Goal: Complete application form

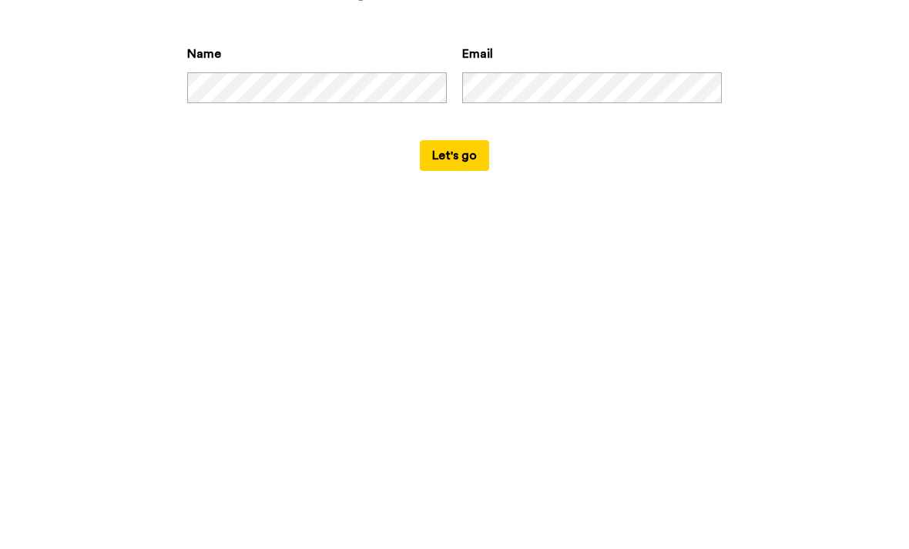
click at [656, 370] on form "Name Email Let's go" at bounding box center [454, 433] width 535 height 126
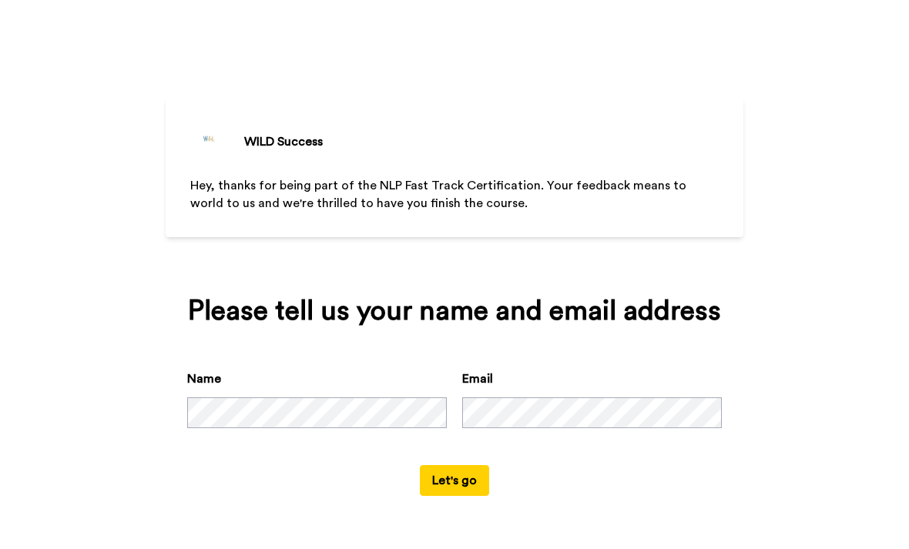
scroll to position [19, 0]
click at [458, 486] on button "Let's go" at bounding box center [454, 480] width 69 height 31
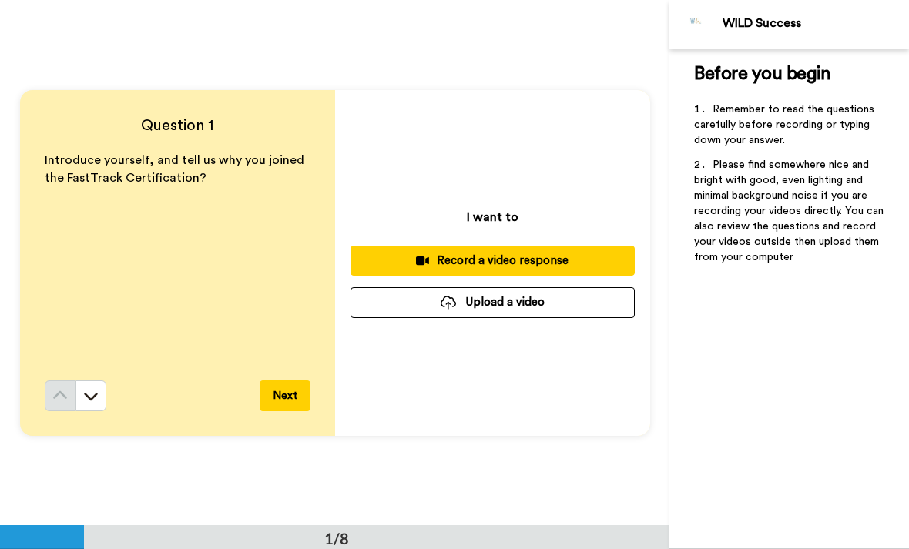
click at [285, 385] on button "Next" at bounding box center [285, 396] width 51 height 31
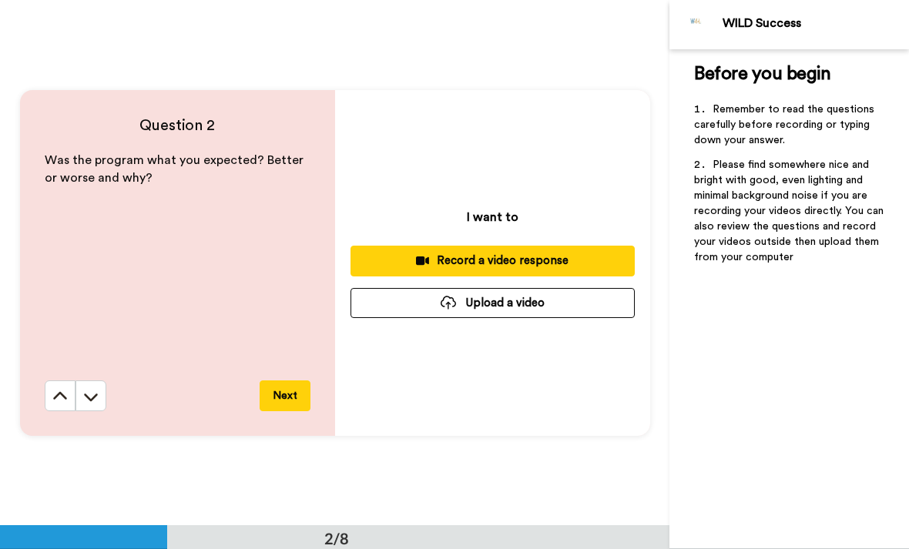
scroll to position [526, 0]
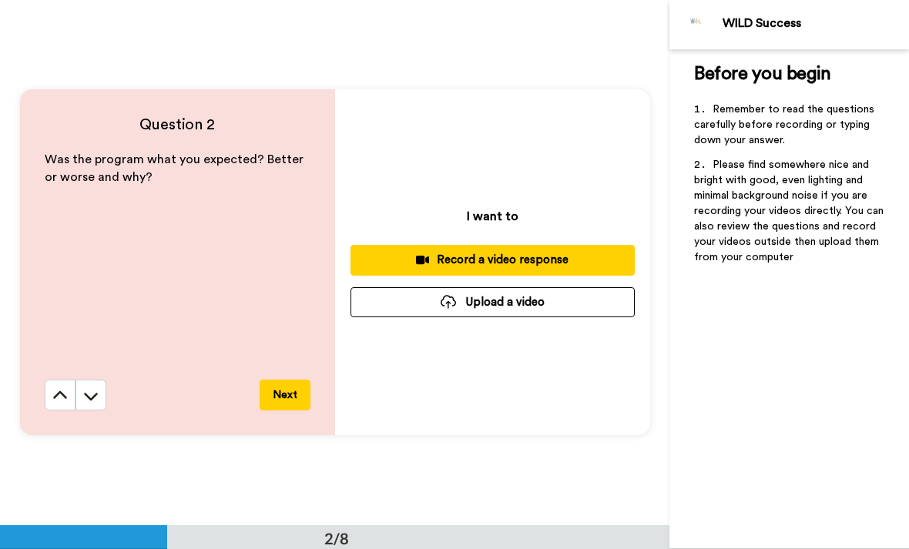
click at [46, 396] on button at bounding box center [60, 395] width 31 height 31
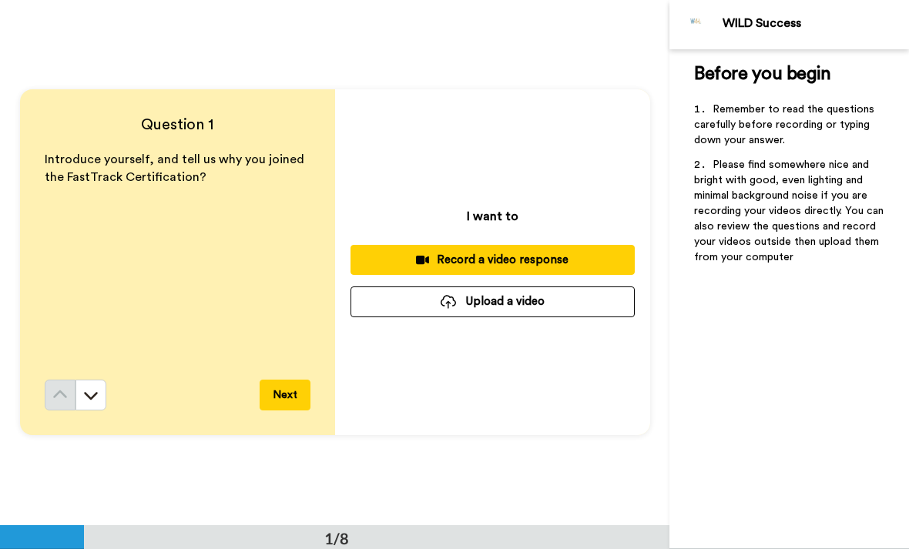
scroll to position [0, 0]
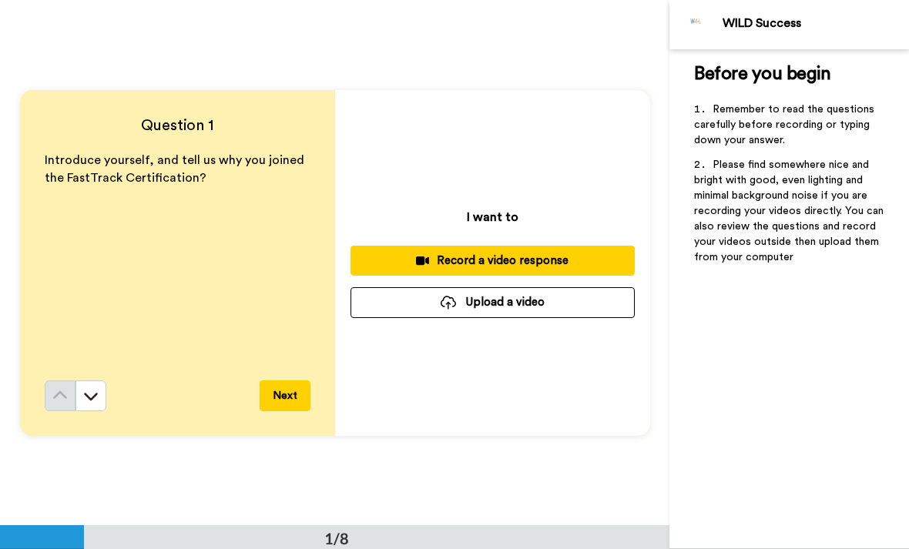
click at [98, 394] on icon at bounding box center [90, 395] width 15 height 15
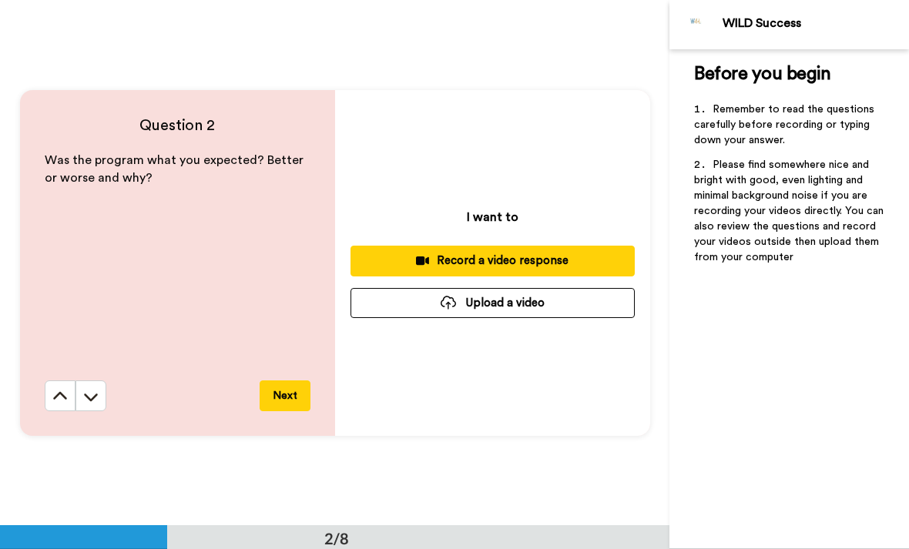
scroll to position [526, 0]
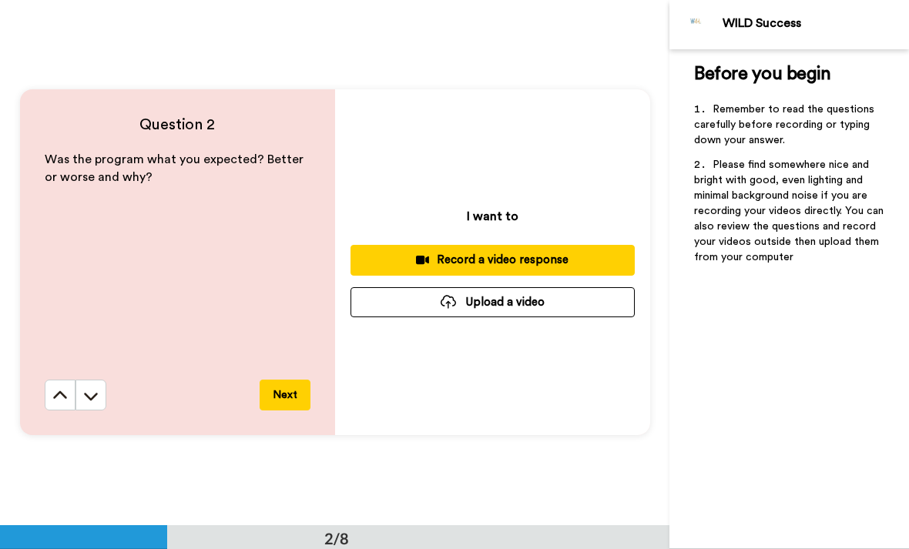
click at [89, 405] on button at bounding box center [90, 395] width 31 height 31
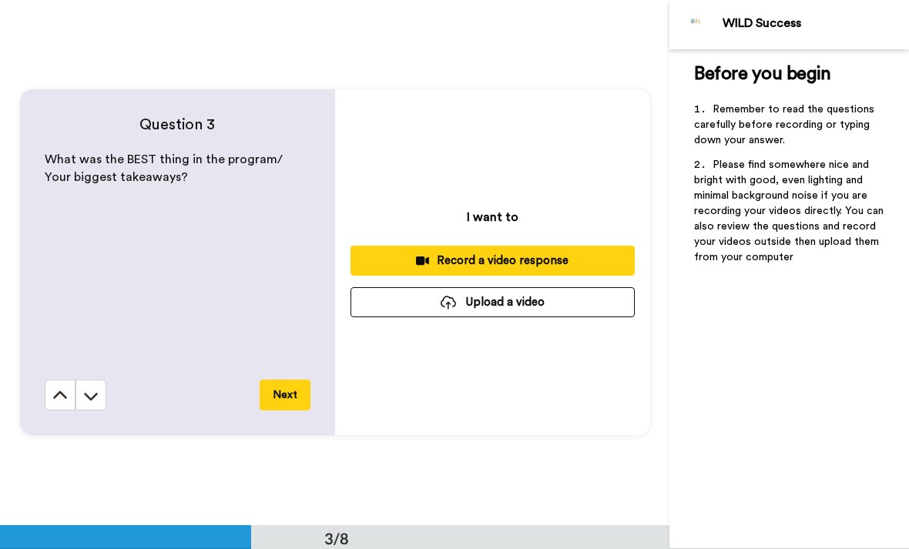
scroll to position [1052, 0]
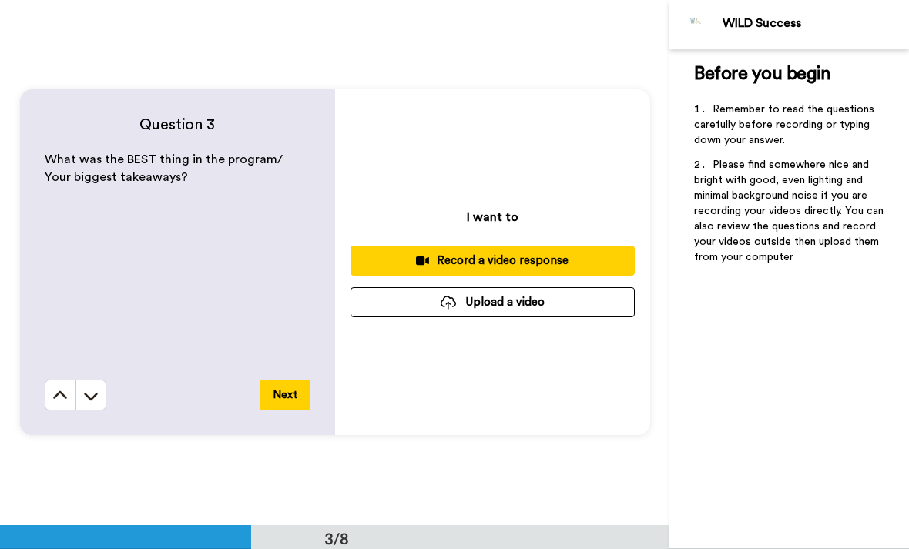
click at [89, 393] on icon at bounding box center [90, 395] width 15 height 15
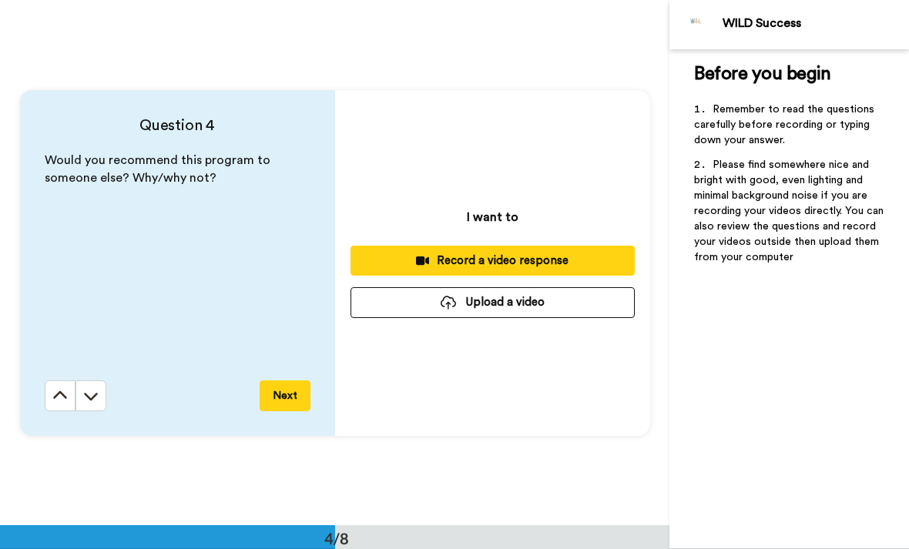
scroll to position [1578, 0]
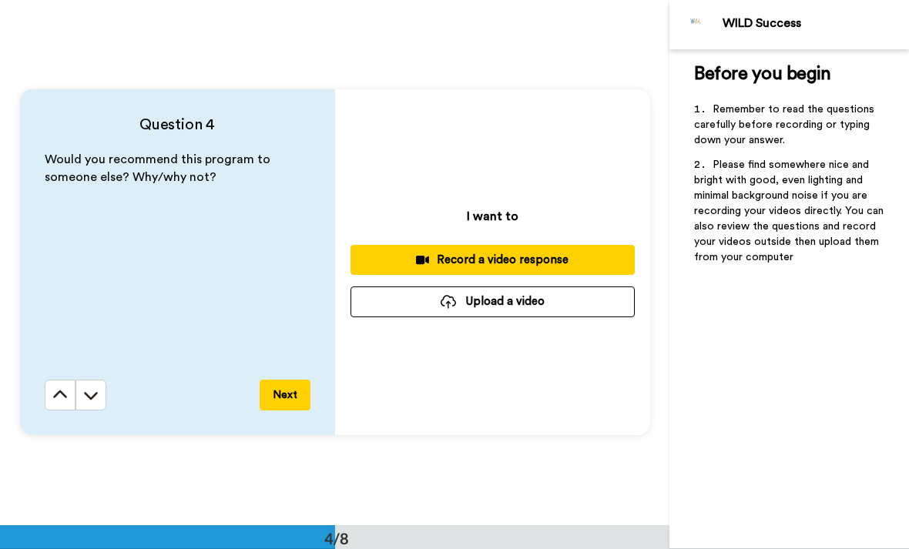
click at [100, 398] on button at bounding box center [90, 395] width 31 height 31
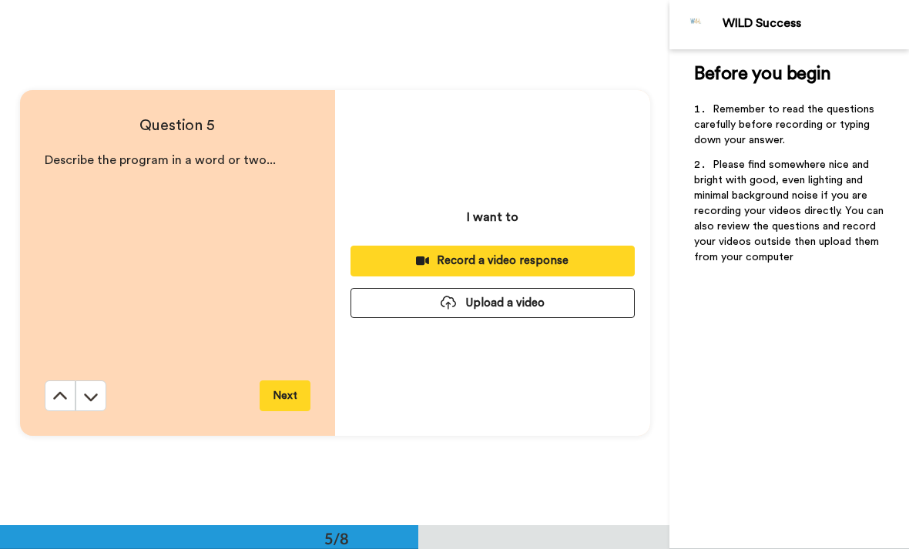
scroll to position [2103, 0]
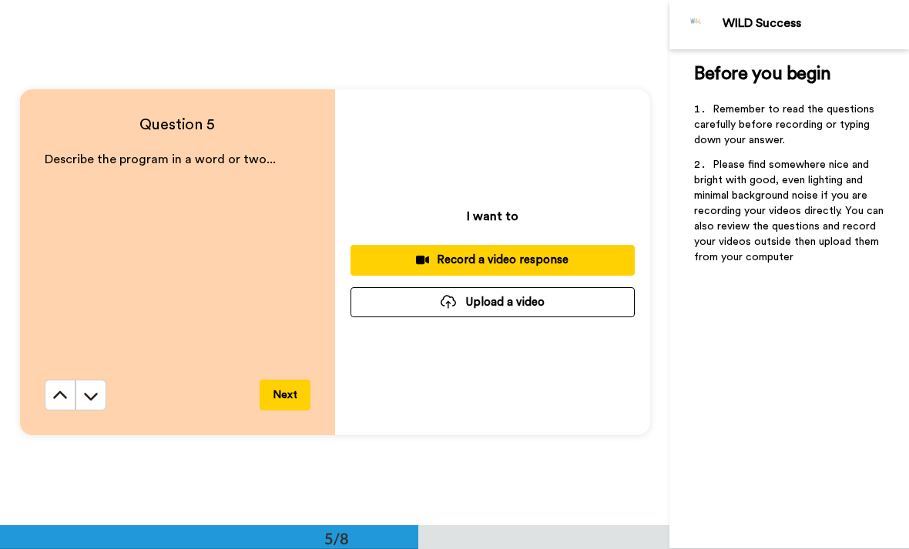
click at [93, 398] on icon at bounding box center [90, 395] width 15 height 15
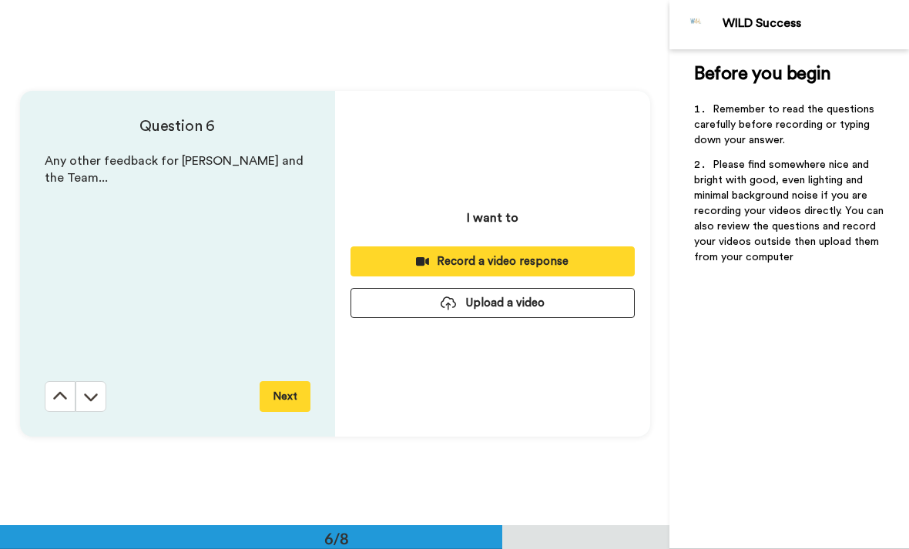
scroll to position [2628, 0]
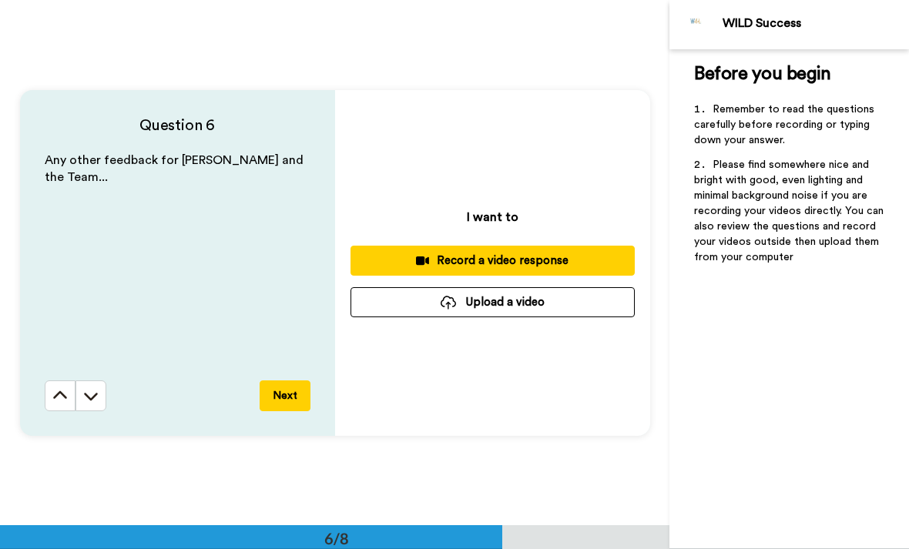
click at [93, 401] on icon at bounding box center [90, 395] width 15 height 15
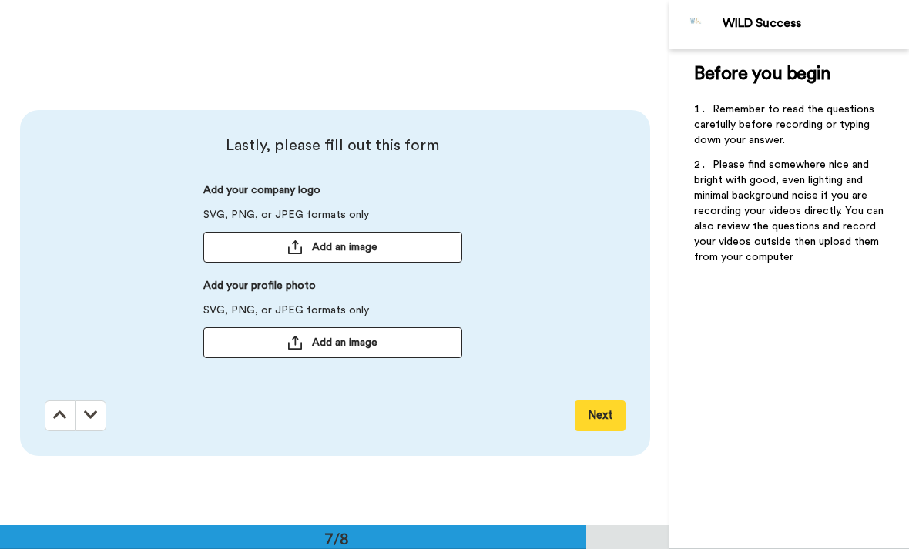
scroll to position [3155, 0]
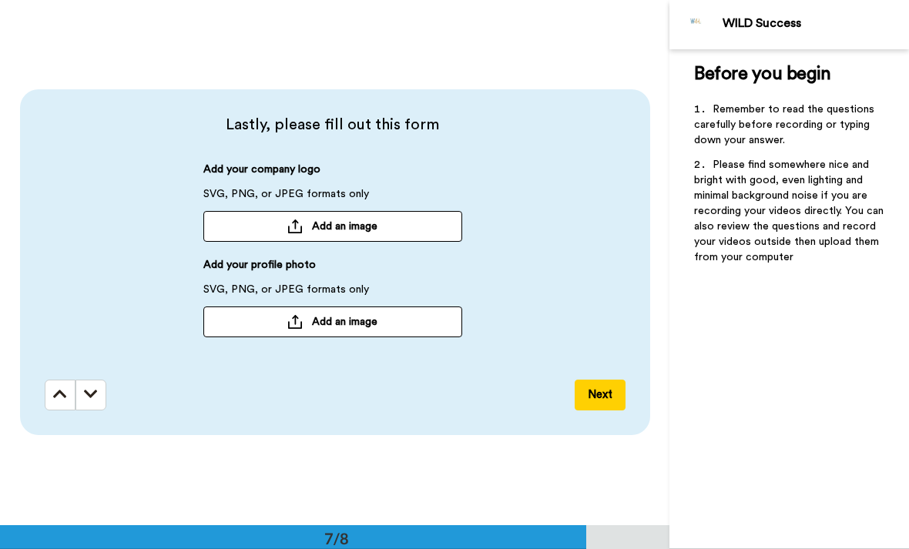
click at [340, 326] on span "Add an image" at bounding box center [344, 321] width 65 height 15
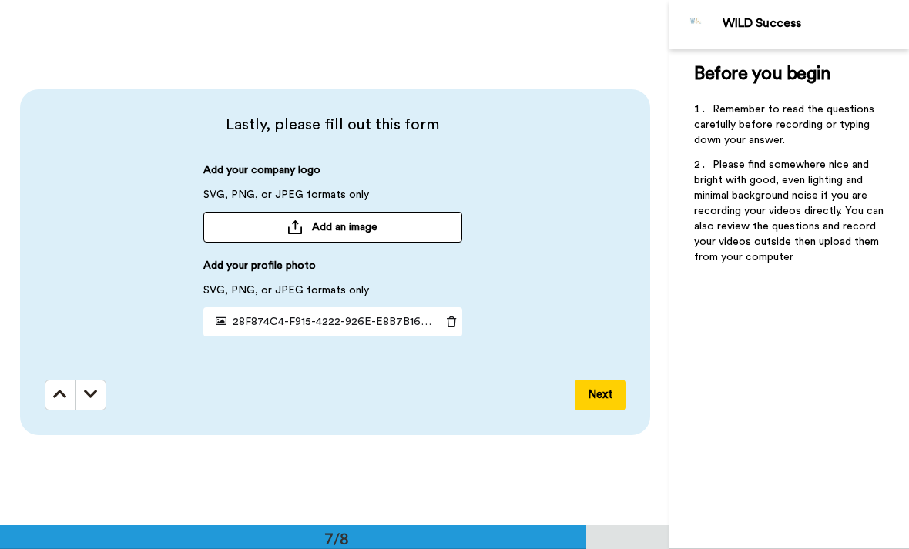
click at [102, 394] on button at bounding box center [90, 395] width 31 height 31
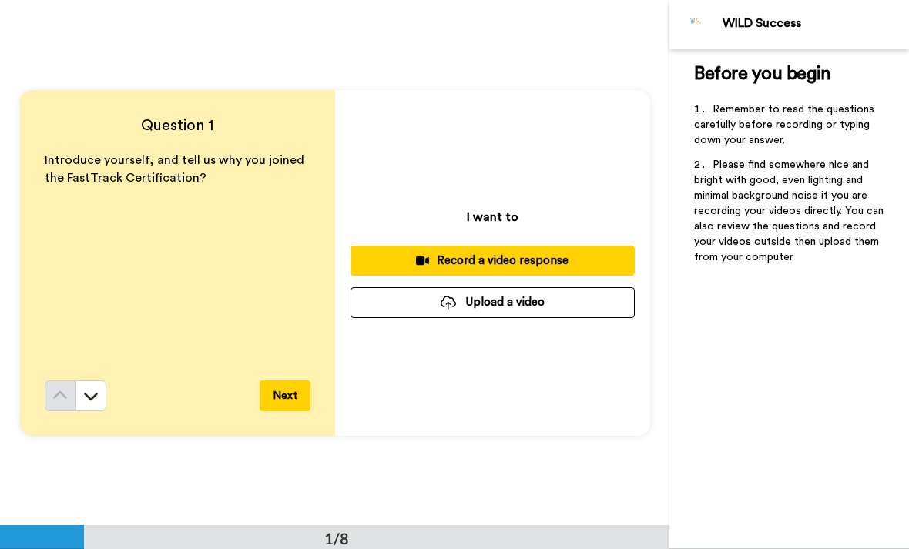
scroll to position [0, 0]
click at [527, 260] on div "Record a video response" at bounding box center [493, 261] width 260 height 16
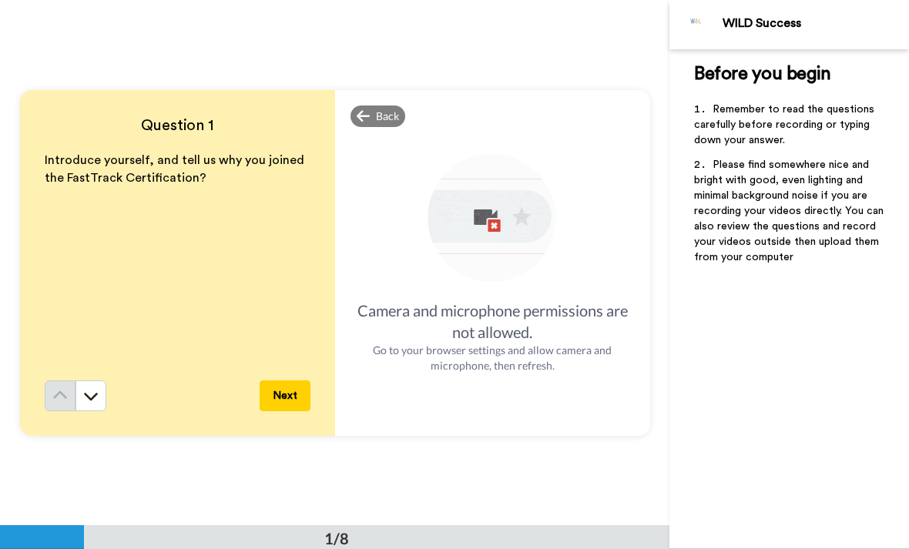
click at [385, 114] on span "Back" at bounding box center [387, 116] width 23 height 15
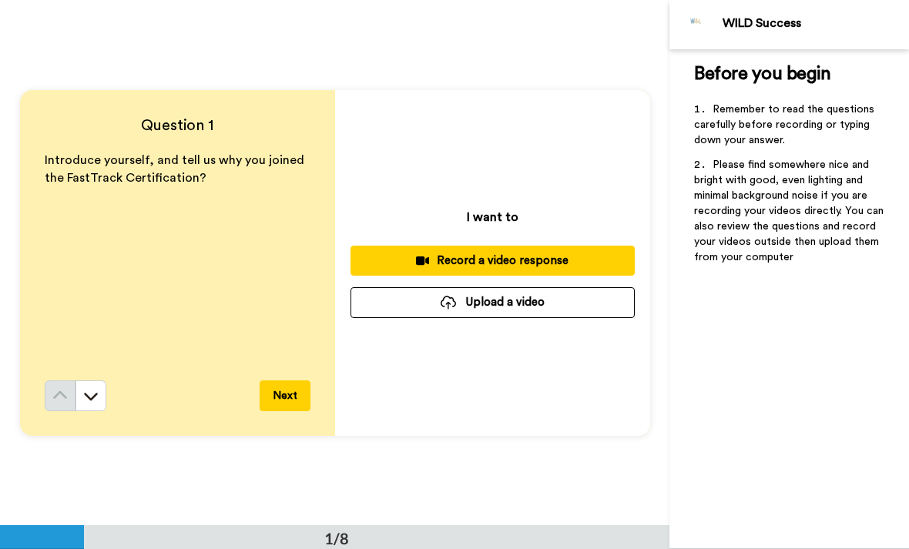
click at [565, 308] on button "Upload a video" at bounding box center [493, 302] width 284 height 30
click at [478, 307] on button "Upload a video" at bounding box center [493, 302] width 284 height 30
click at [538, 307] on button "Upload a video" at bounding box center [493, 302] width 284 height 30
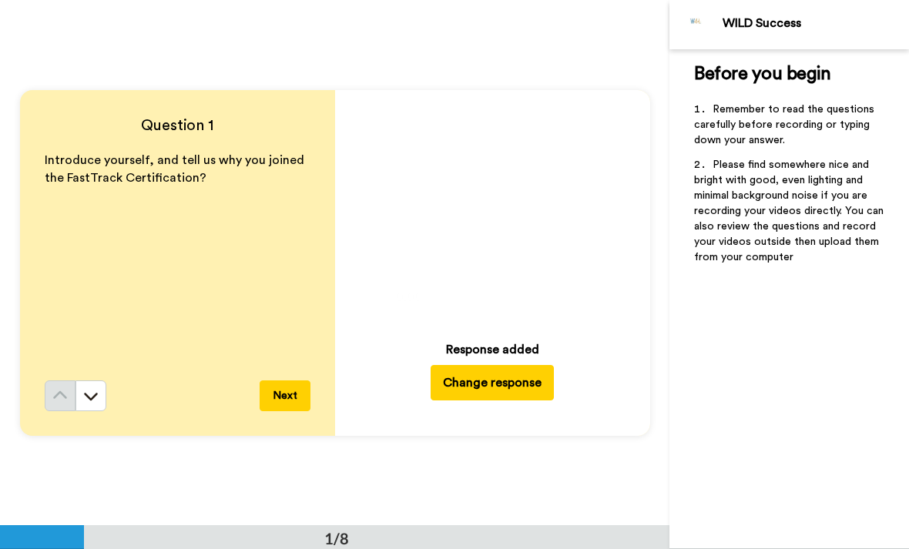
click at [414, 340] on div "Play/Pause 0:00 / 0:22 Response added Change response" at bounding box center [492, 263] width 315 height 346
click at [374, 367] on div "Play/Pause 0:00 / 0:22 Response added Change response" at bounding box center [492, 263] width 315 height 346
click at [287, 402] on button "Next" at bounding box center [285, 396] width 51 height 31
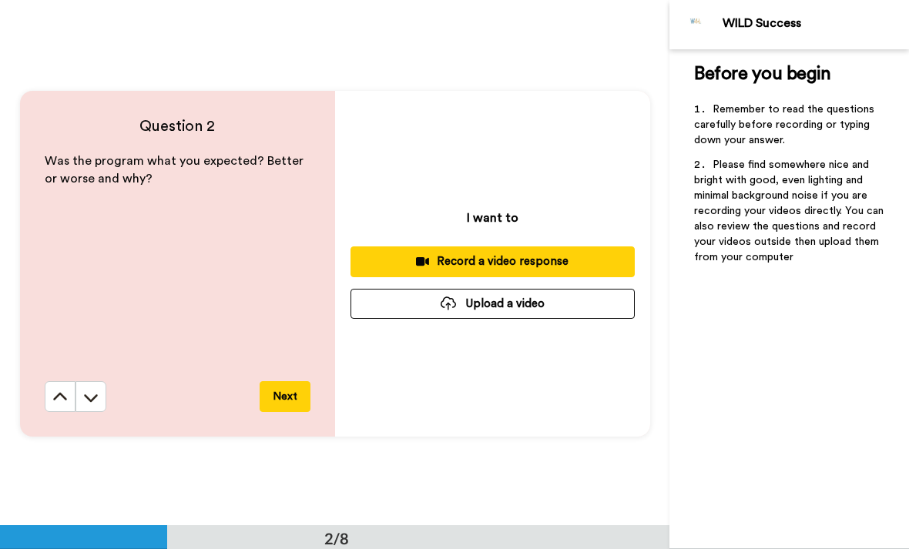
scroll to position [526, 0]
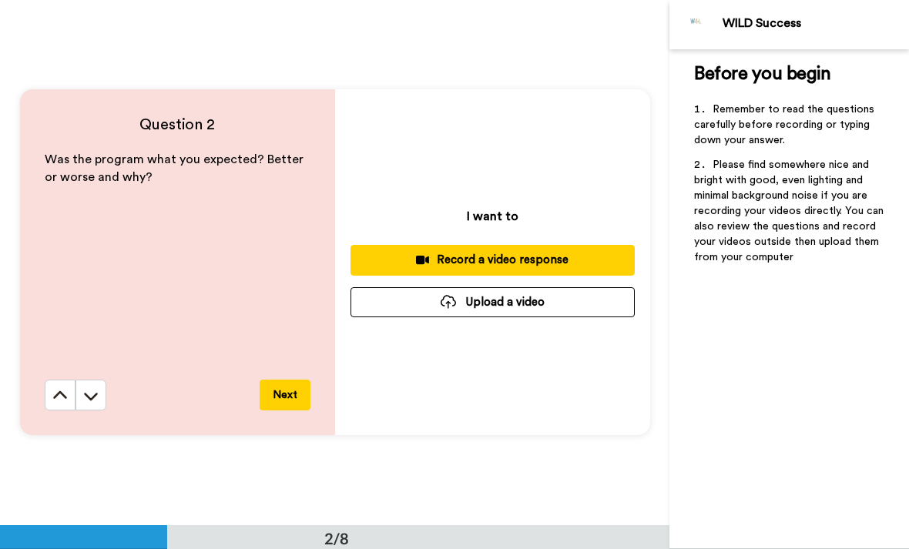
click at [547, 307] on button "Upload a video" at bounding box center [493, 302] width 284 height 30
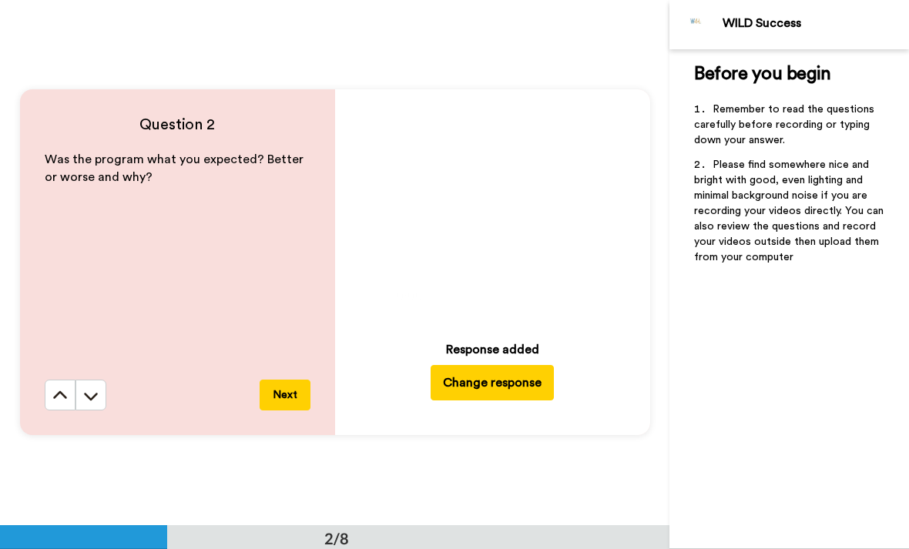
click at [287, 398] on button "Next" at bounding box center [285, 395] width 51 height 31
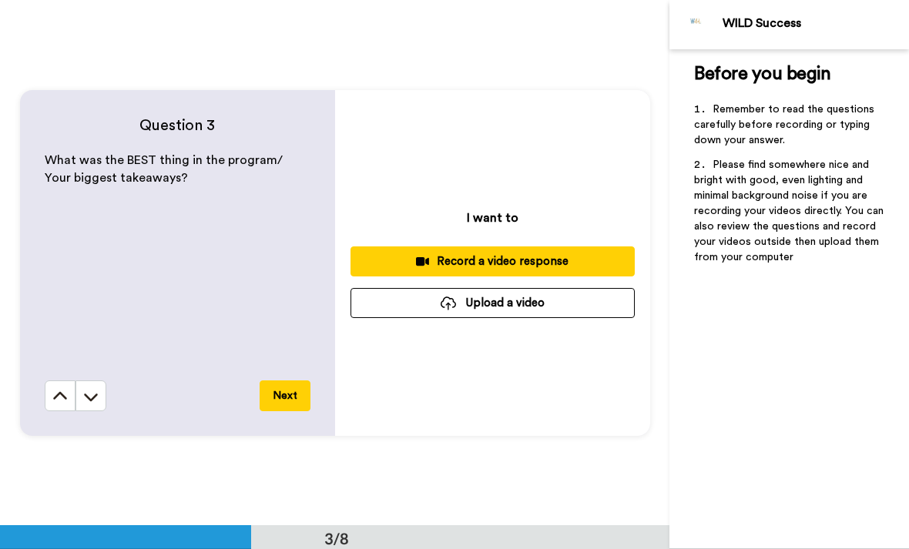
scroll to position [1052, 0]
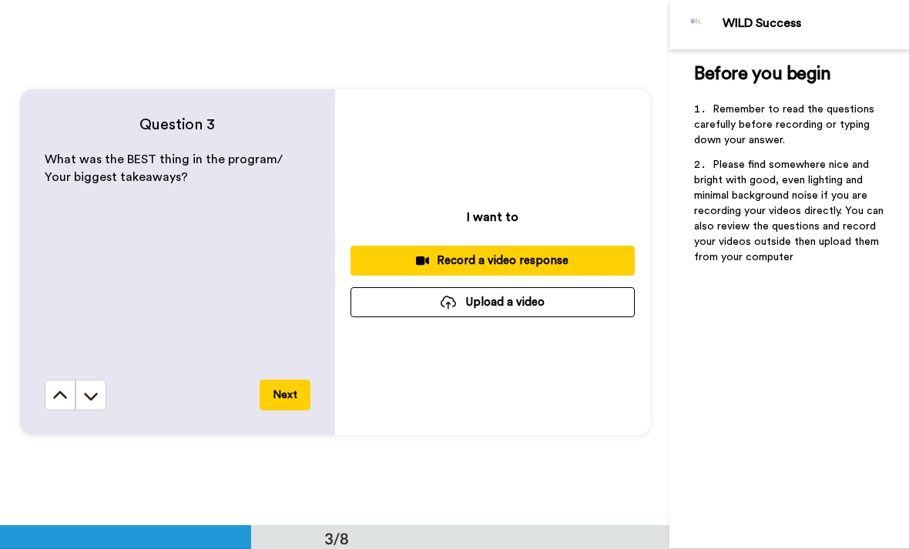
click at [520, 297] on button "Upload a video" at bounding box center [493, 302] width 284 height 30
click at [544, 296] on button "Upload a video" at bounding box center [493, 302] width 284 height 30
click at [534, 307] on button "Upload a video" at bounding box center [493, 302] width 284 height 30
click at [542, 304] on button "Upload a video" at bounding box center [493, 302] width 284 height 30
click at [531, 311] on button "Upload a video" at bounding box center [493, 302] width 284 height 30
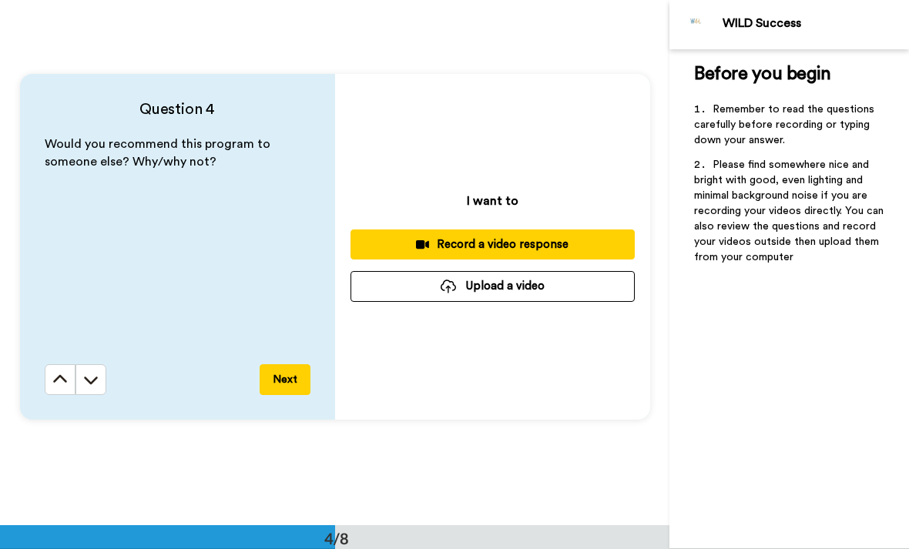
scroll to position [1591, 0]
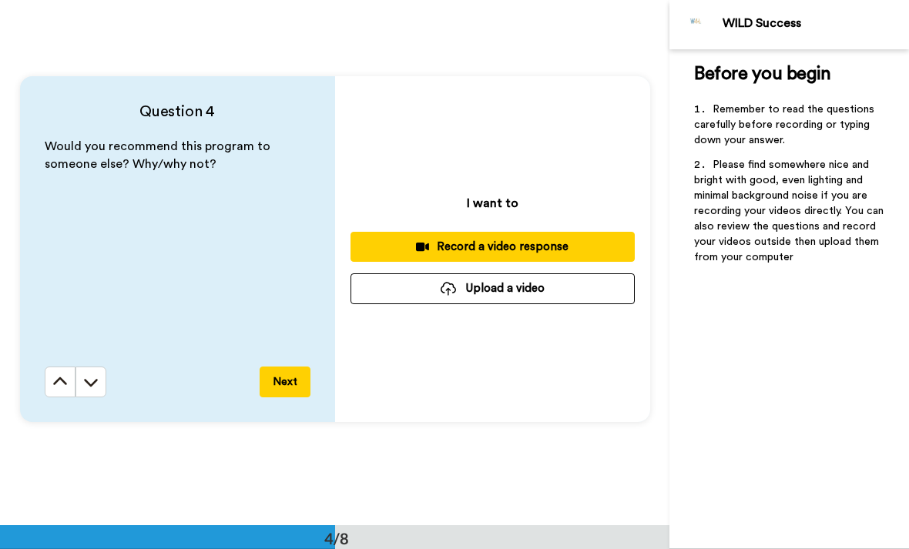
click at [512, 296] on button "Upload a video" at bounding box center [493, 288] width 284 height 30
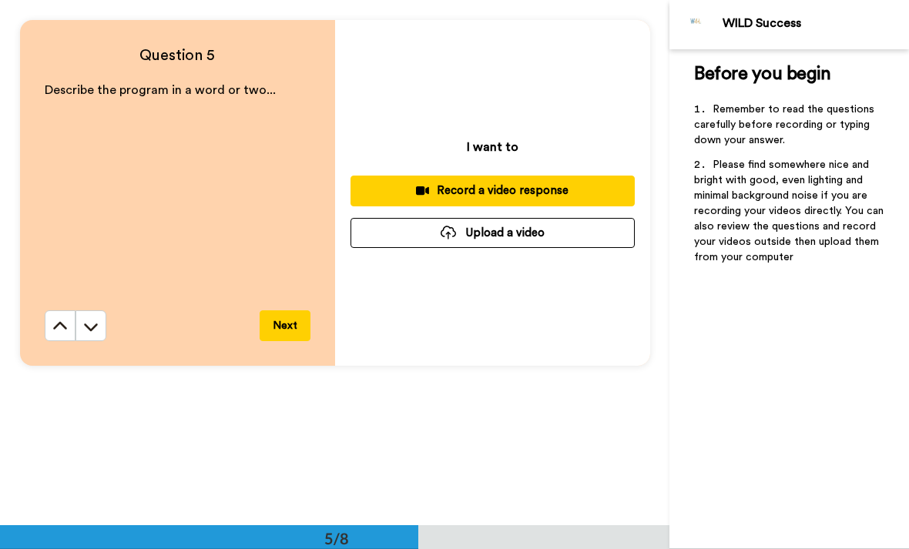
scroll to position [2158, 0]
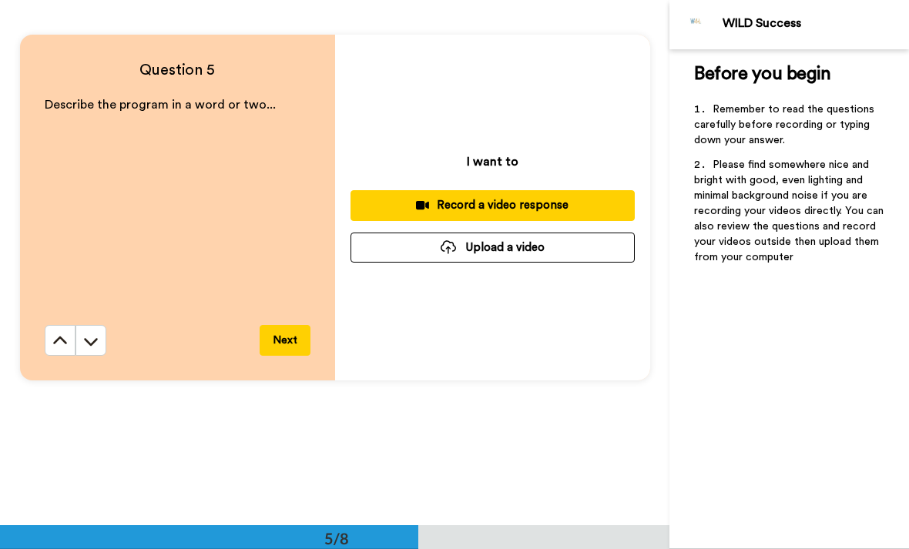
click at [525, 252] on button "Upload a video" at bounding box center [493, 248] width 284 height 30
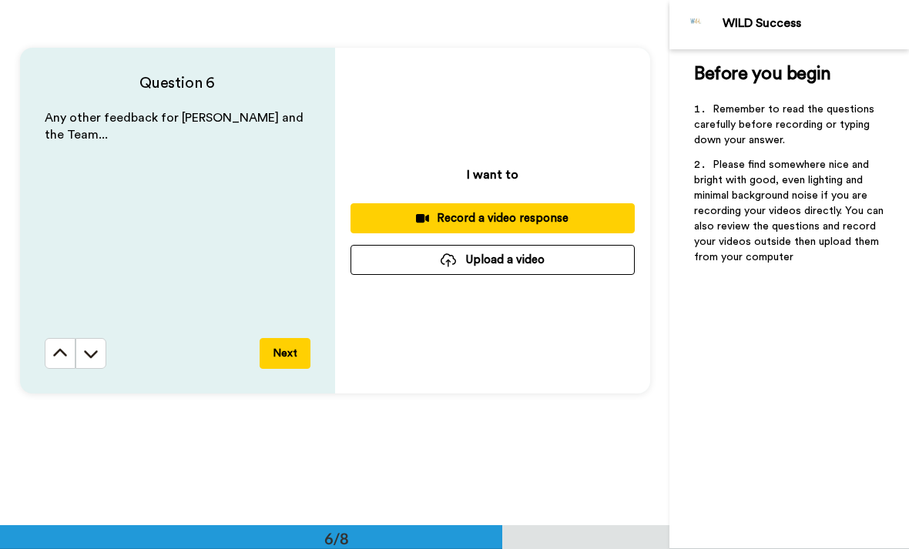
scroll to position [2673, 0]
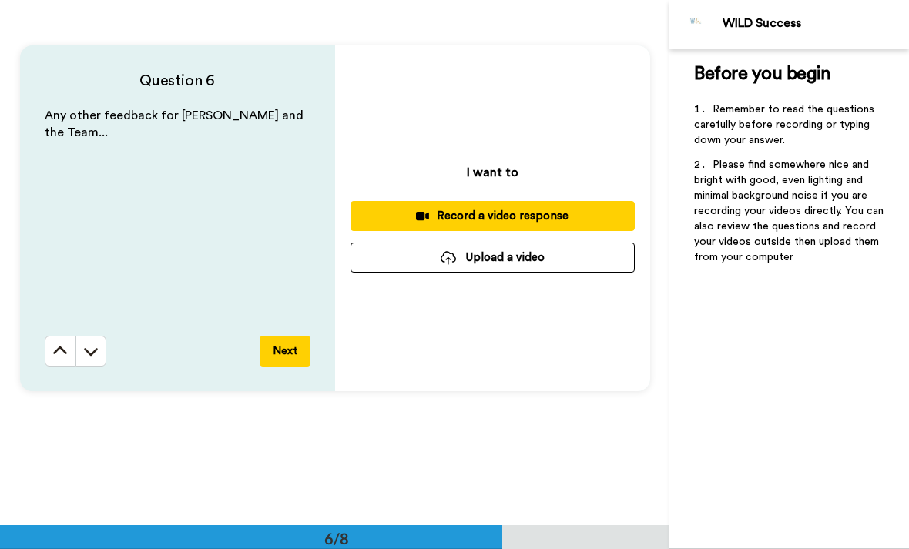
click at [543, 265] on button "Upload a video" at bounding box center [493, 258] width 284 height 30
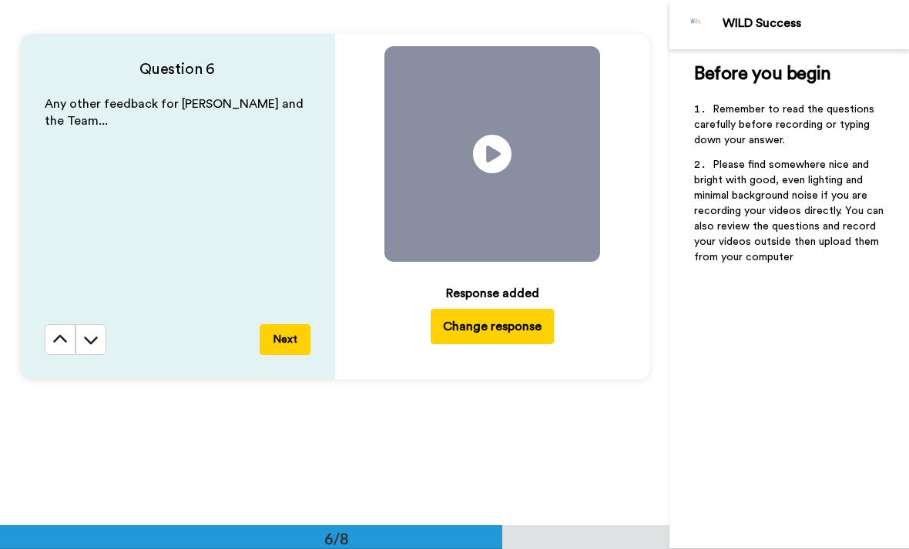
scroll to position [2684, 0]
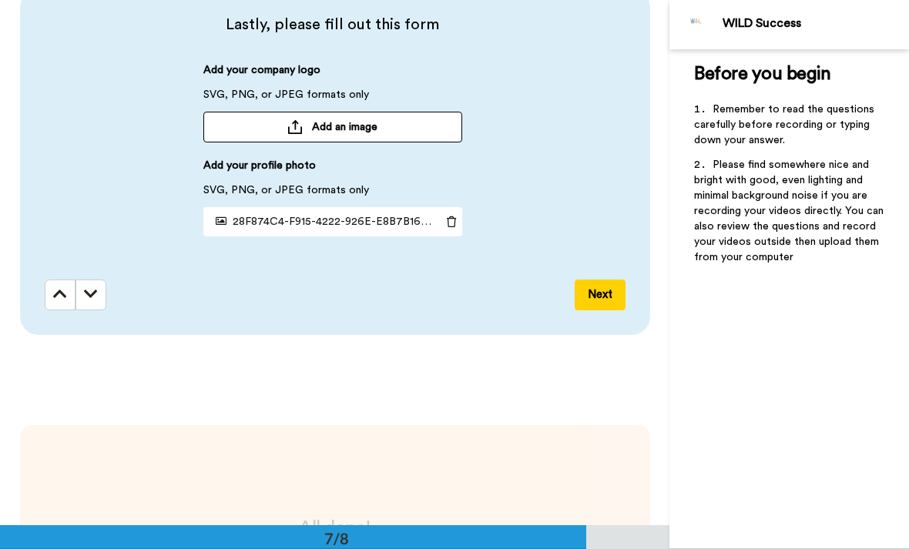
click at [603, 297] on button "Next" at bounding box center [600, 295] width 51 height 31
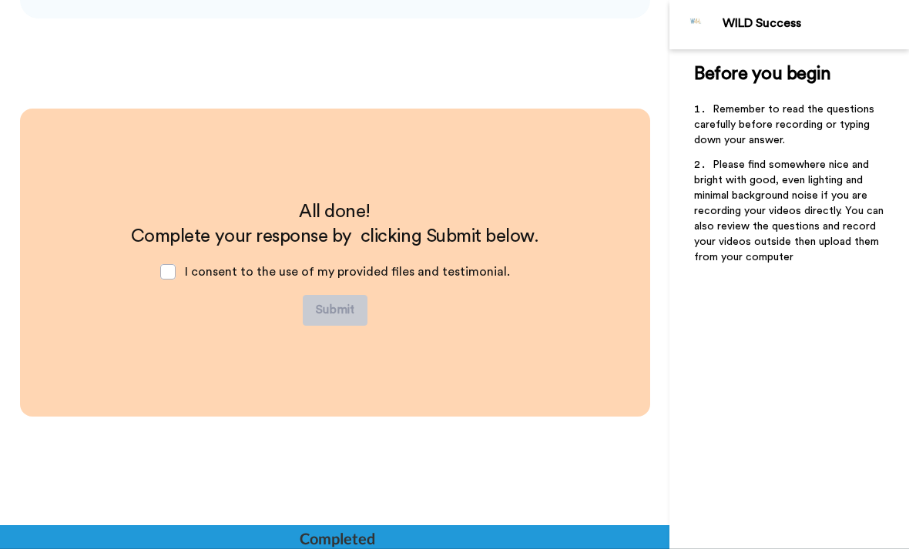
scroll to position [3571, 0]
click at [169, 264] on span at bounding box center [167, 271] width 15 height 15
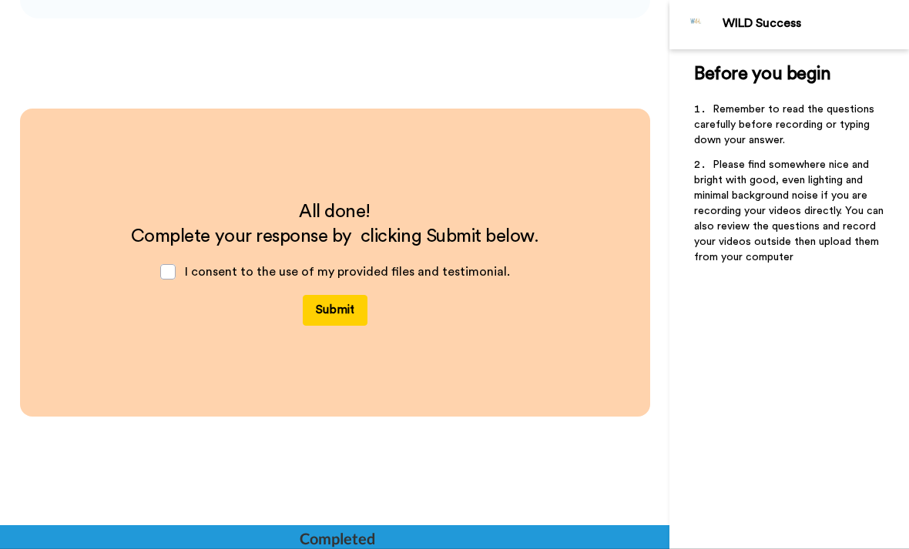
click at [169, 264] on span at bounding box center [167, 271] width 15 height 15
click at [176, 267] on span at bounding box center [167, 271] width 15 height 15
click at [175, 269] on span at bounding box center [167, 271] width 15 height 15
click at [173, 273] on span at bounding box center [167, 271] width 15 height 15
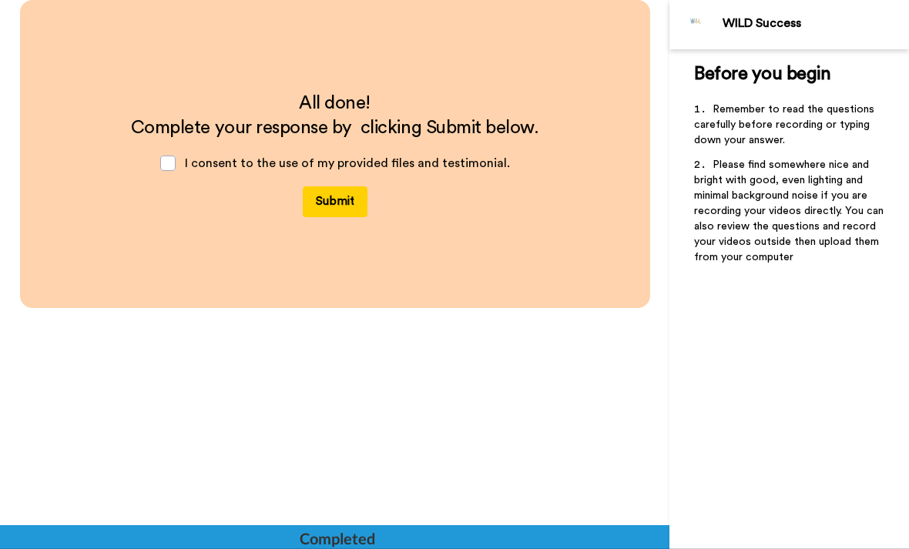
scroll to position [3680, 0]
click at [336, 202] on button "Submit" at bounding box center [335, 201] width 65 height 31
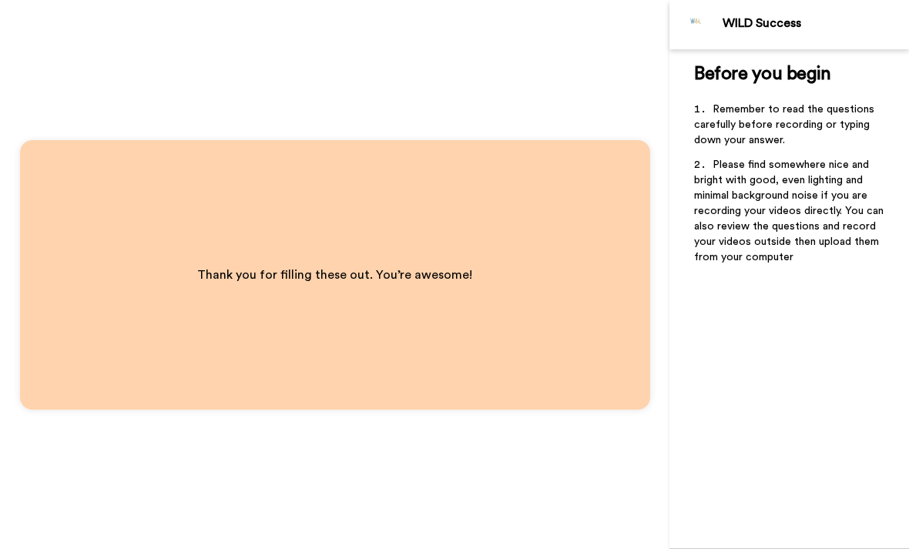
click at [707, 22] on img at bounding box center [696, 24] width 37 height 37
click at [698, 25] on img at bounding box center [696, 24] width 37 height 37
click at [803, 31] on div "WILD Success" at bounding box center [816, 23] width 186 height 15
